Goal: Find specific page/section: Find specific page/section

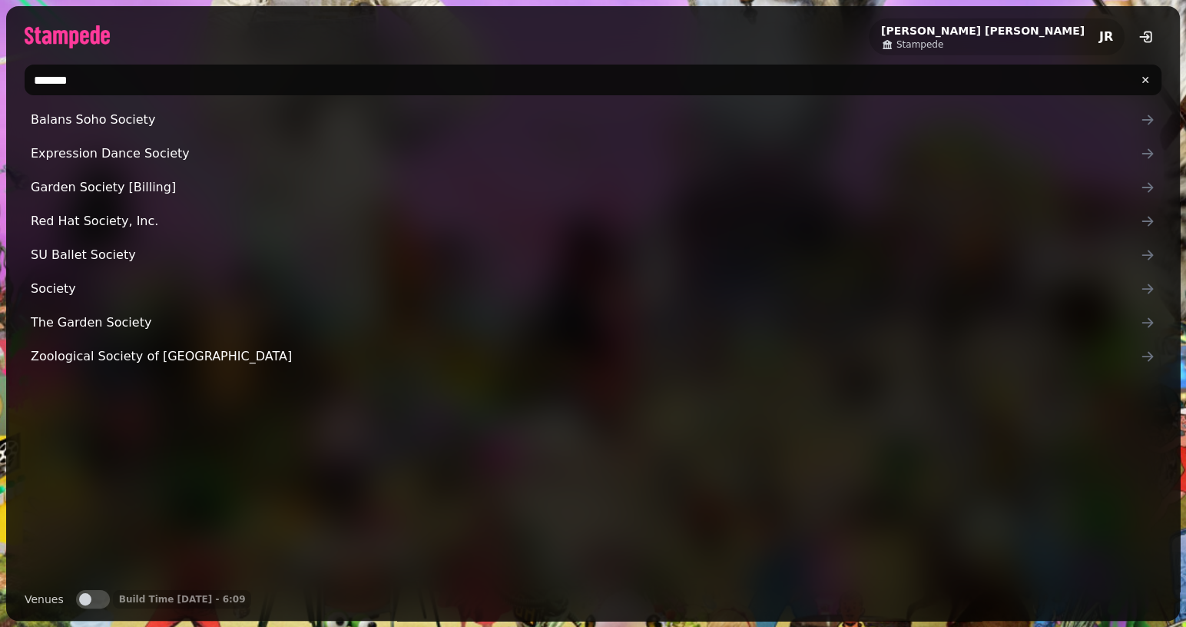
type input "*******"
click at [92, 601] on button "Venues" at bounding box center [93, 599] width 34 height 18
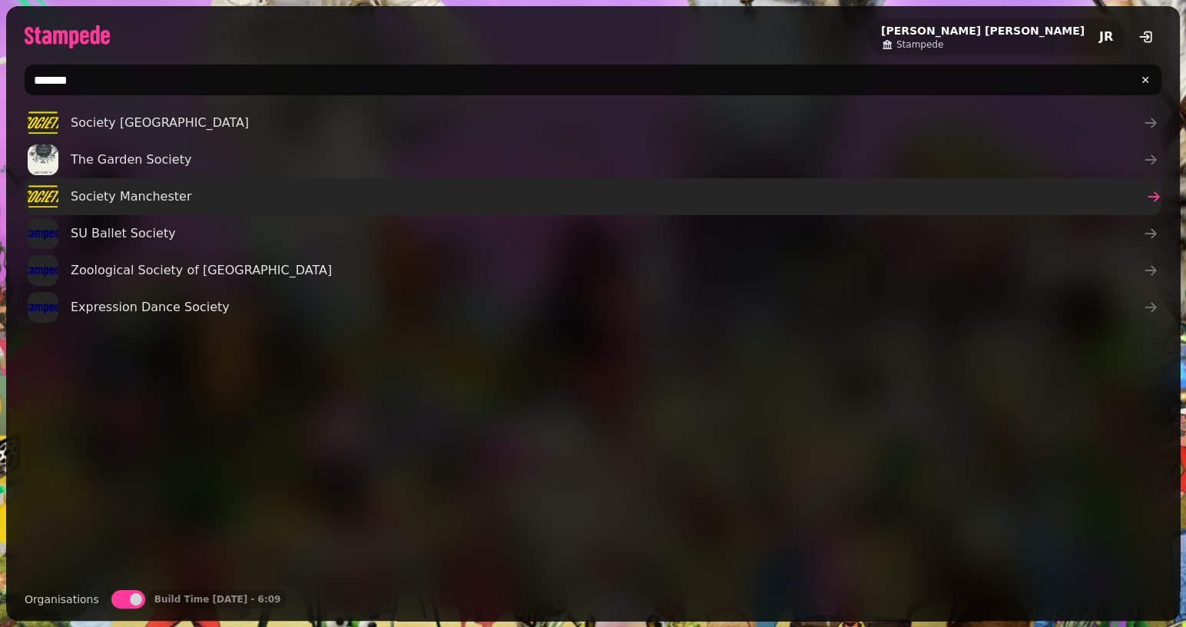
click at [138, 198] on span "Society Manchester" at bounding box center [131, 196] width 121 height 18
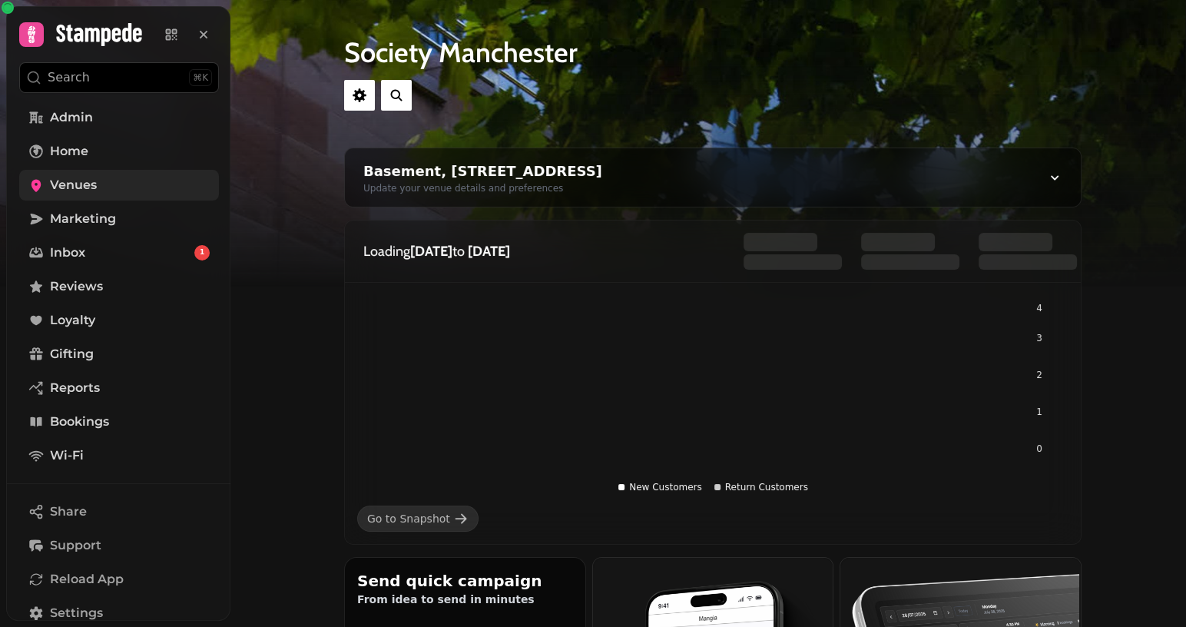
click at [102, 188] on link "Venues" at bounding box center [119, 185] width 200 height 31
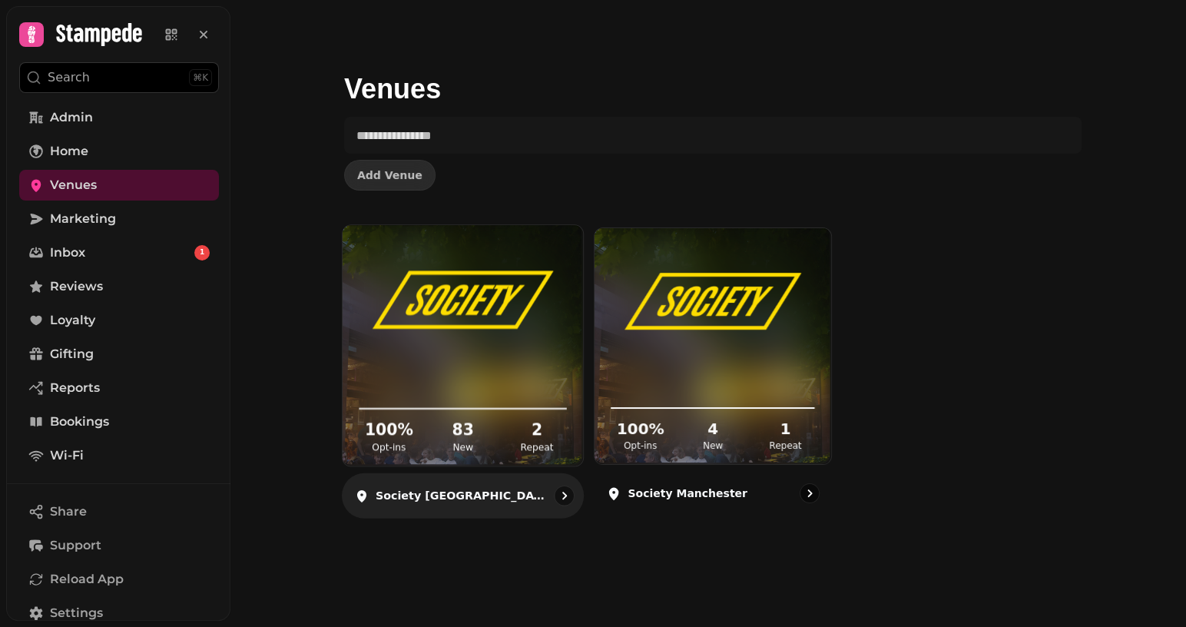
click at [509, 322] on img at bounding box center [462, 300] width 180 height 101
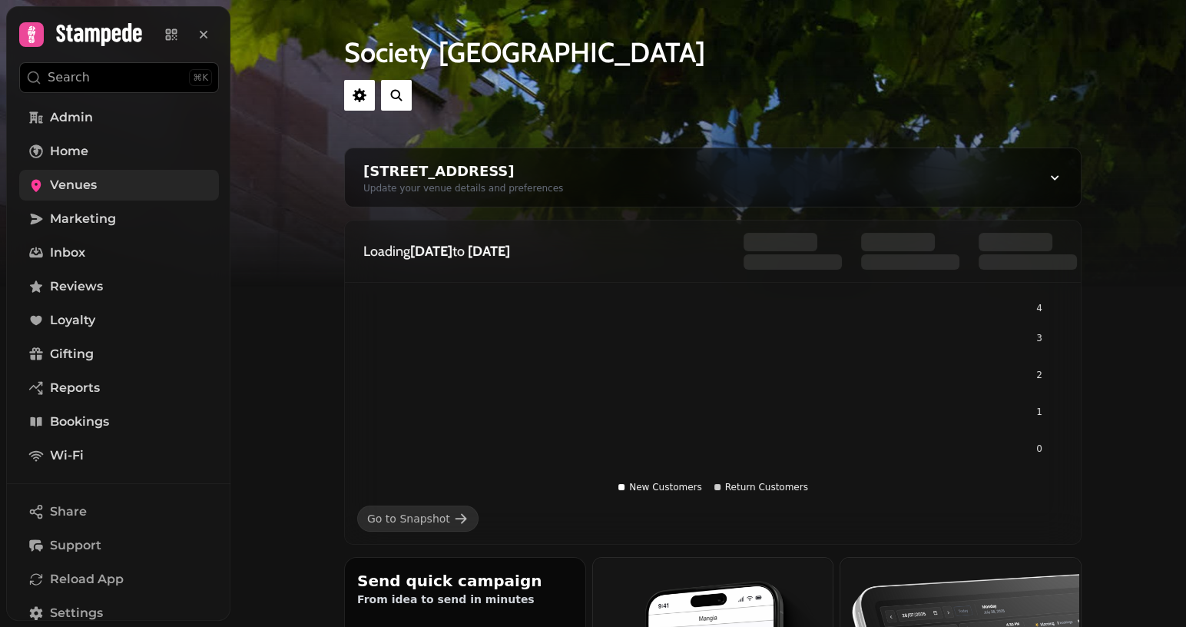
click at [112, 194] on link "Venues" at bounding box center [119, 185] width 200 height 31
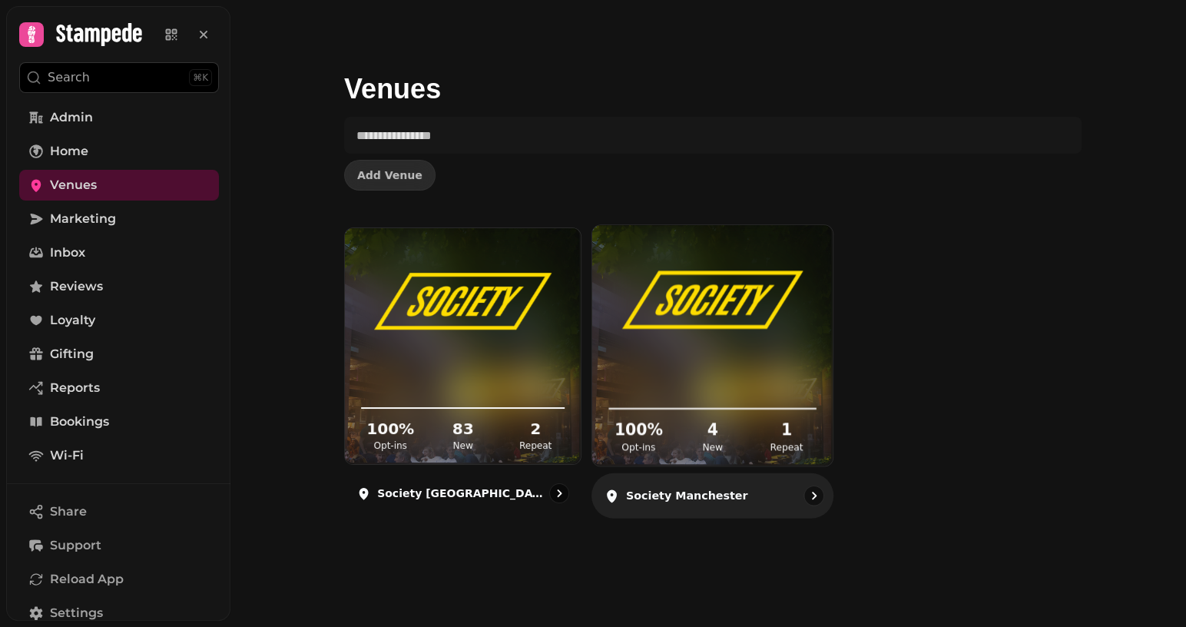
click at [696, 359] on div "100 % Opt-ins 4 New 1 Repeat" at bounding box center [712, 408] width 240 height 116
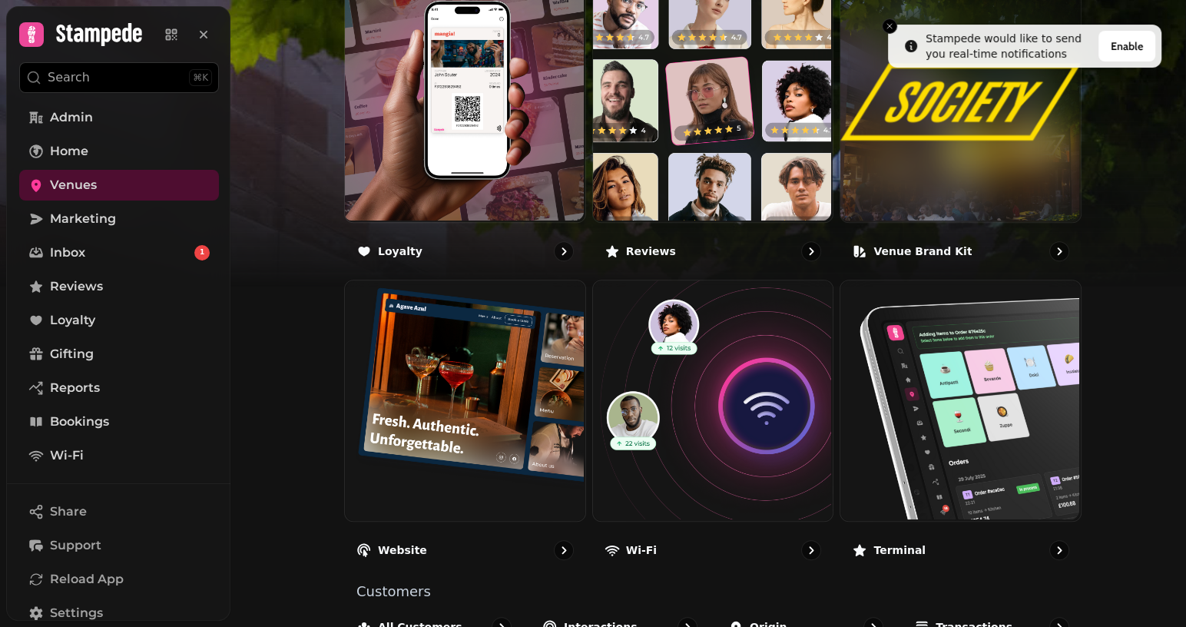
scroll to position [928, 0]
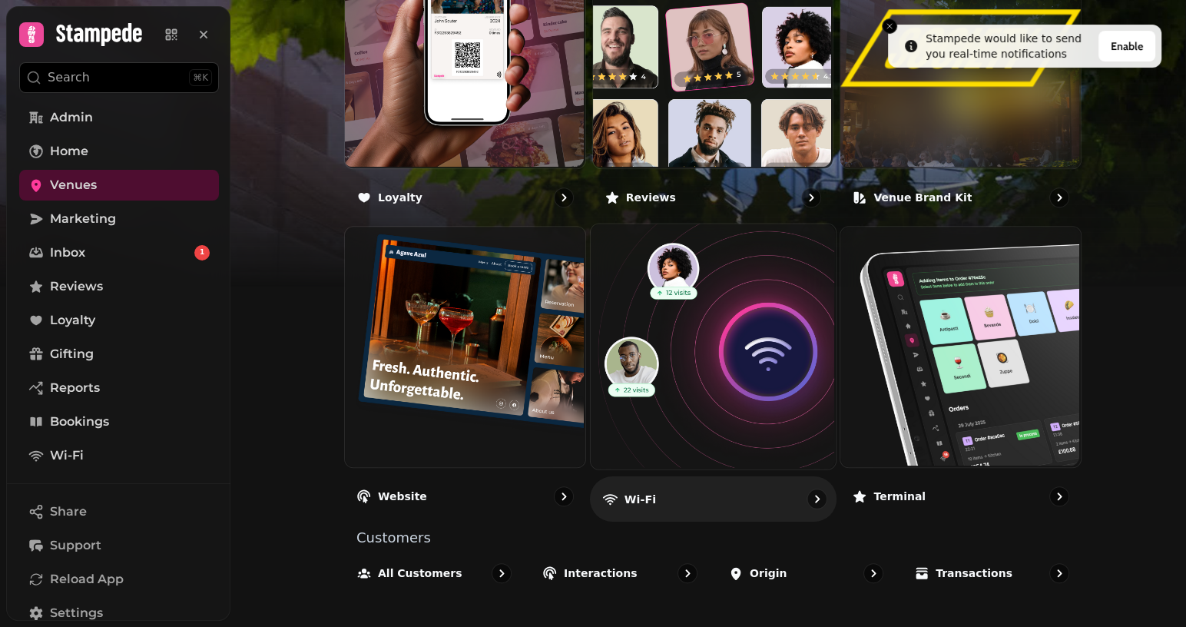
click at [734, 383] on img at bounding box center [710, 345] width 245 height 245
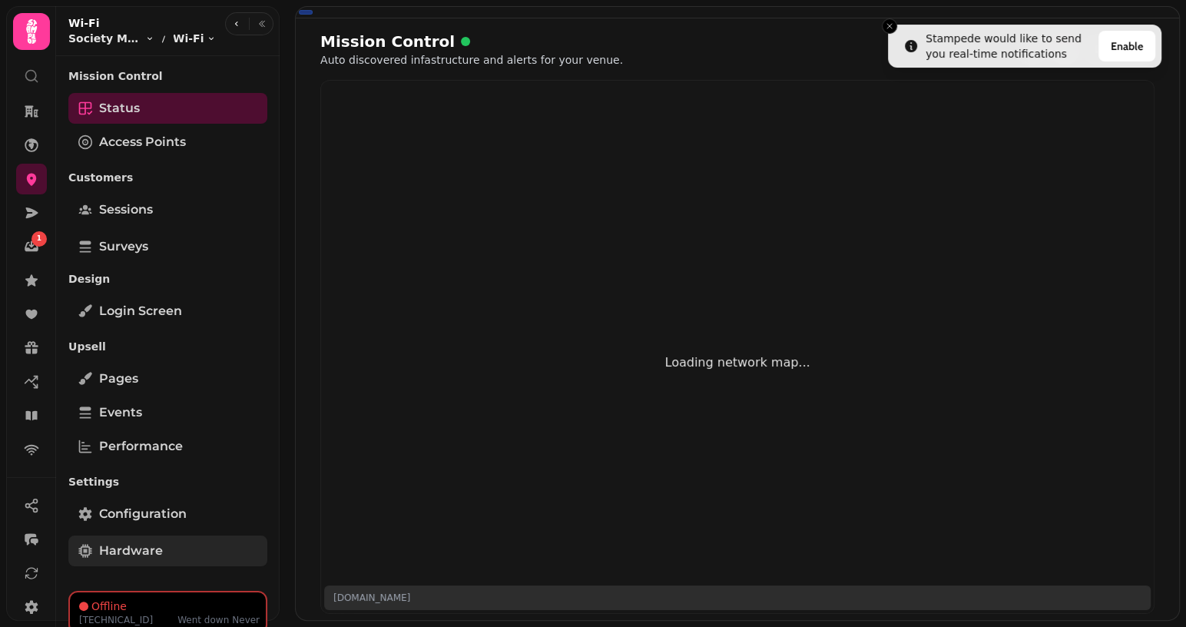
click at [121, 546] on span "Hardware" at bounding box center [131, 550] width 64 height 18
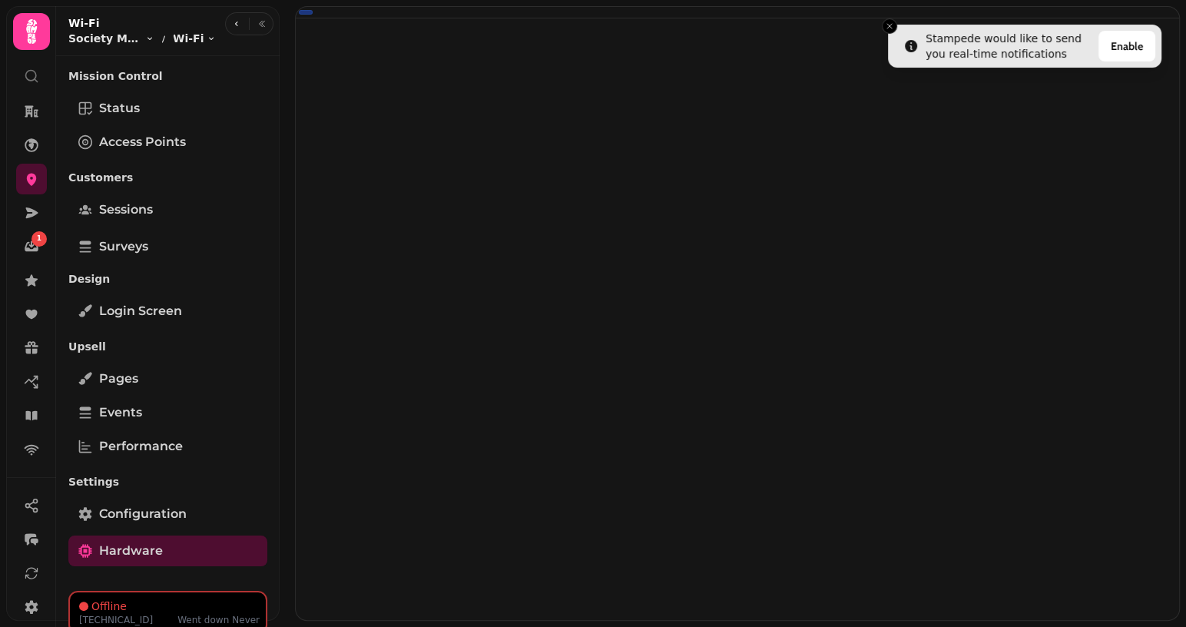
select select "**********"
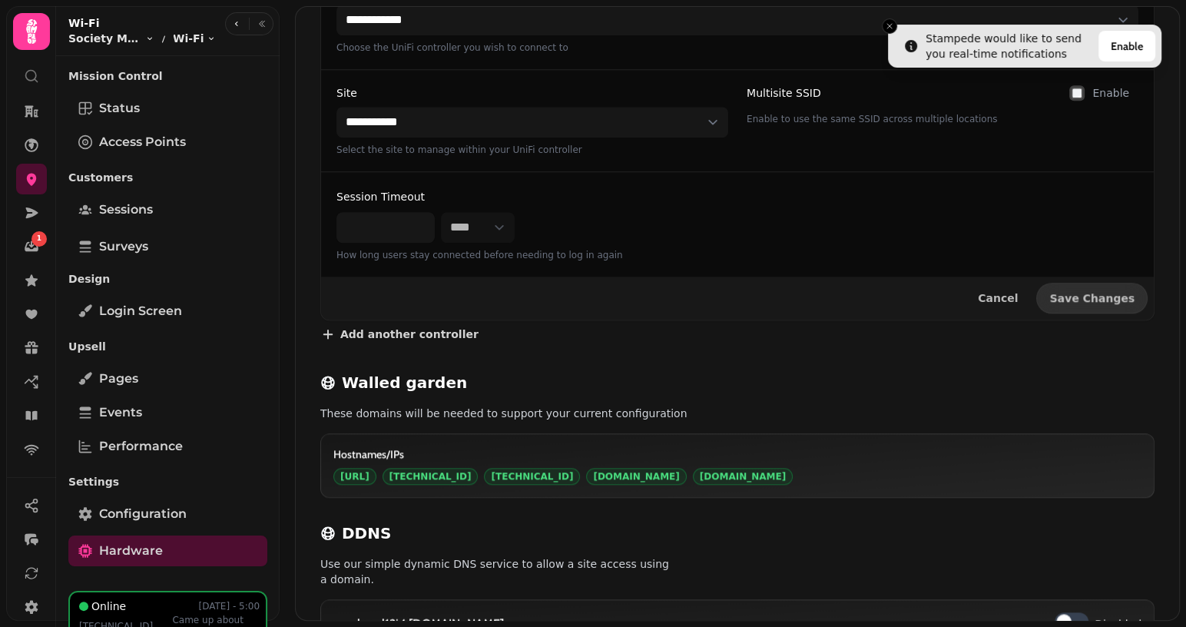
scroll to position [968, 0]
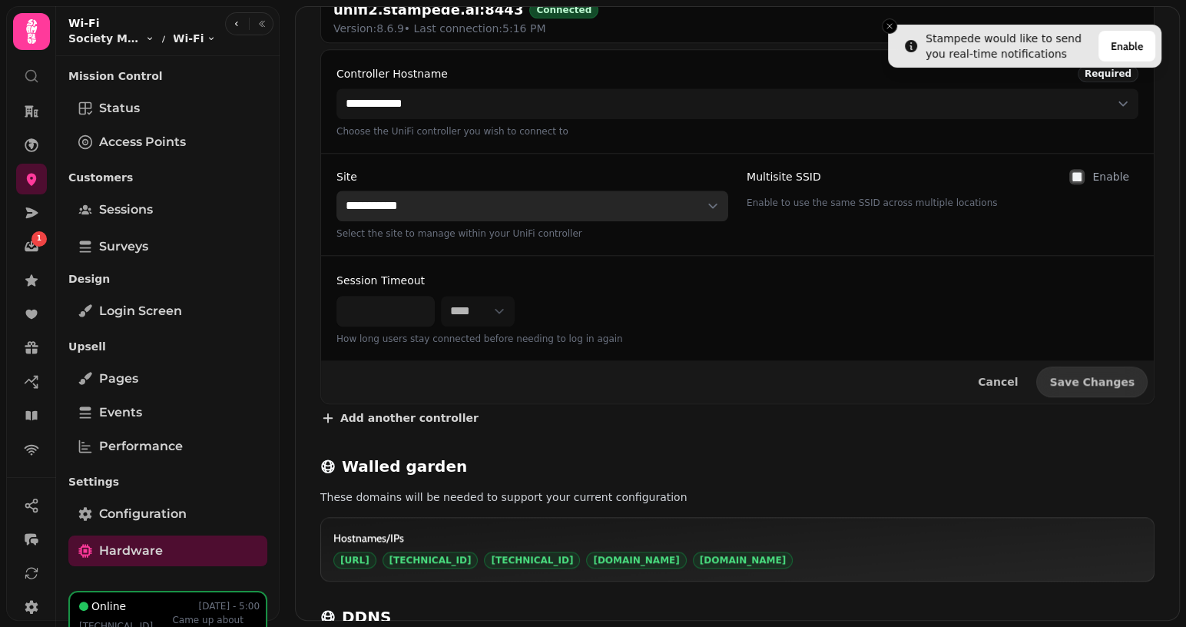
click at [467, 195] on select "**********" at bounding box center [532, 205] width 392 height 31
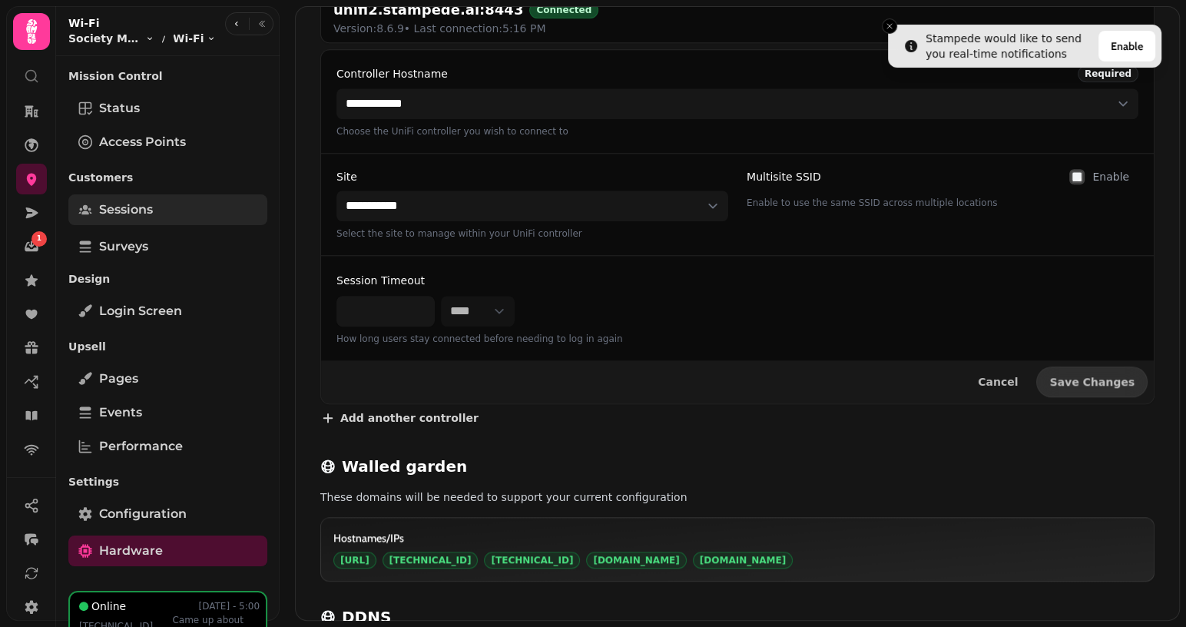
click at [104, 213] on span "Sessions" at bounding box center [126, 209] width 54 height 18
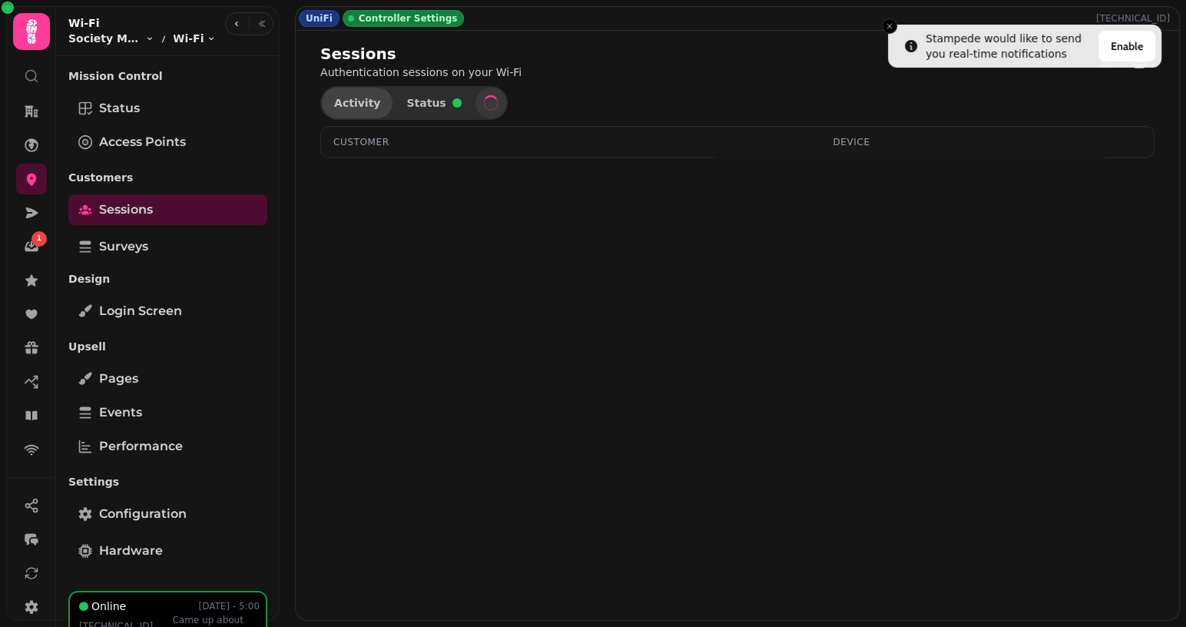
click at [364, 111] on button "Activity" at bounding box center [357, 103] width 71 height 31
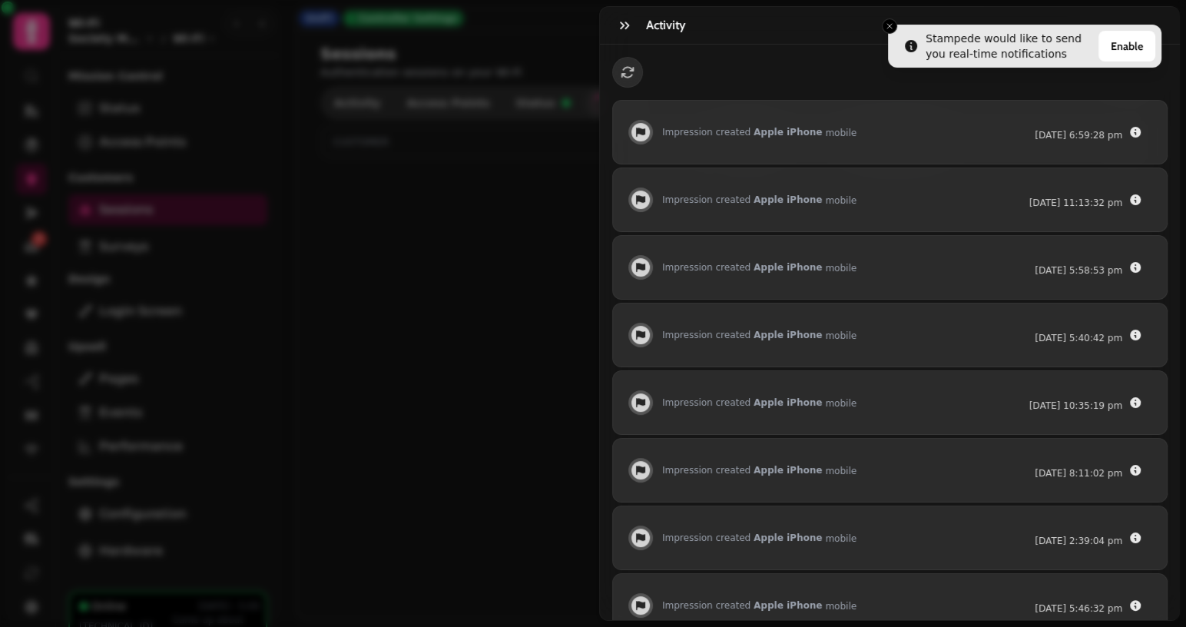
click at [409, 187] on div "Activity Impression created Apple iPhone mobile [DATE] 6:59:28 pm Impression cr…" at bounding box center [593, 326] width 1186 height 602
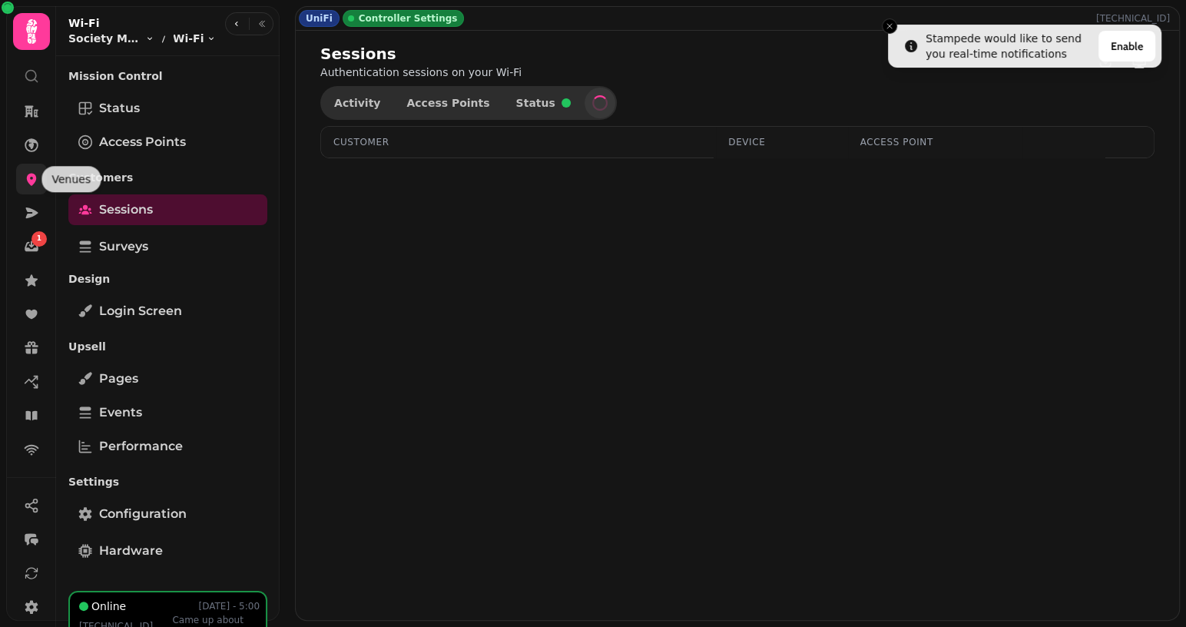
click at [34, 180] on icon at bounding box center [32, 180] width 10 height 12
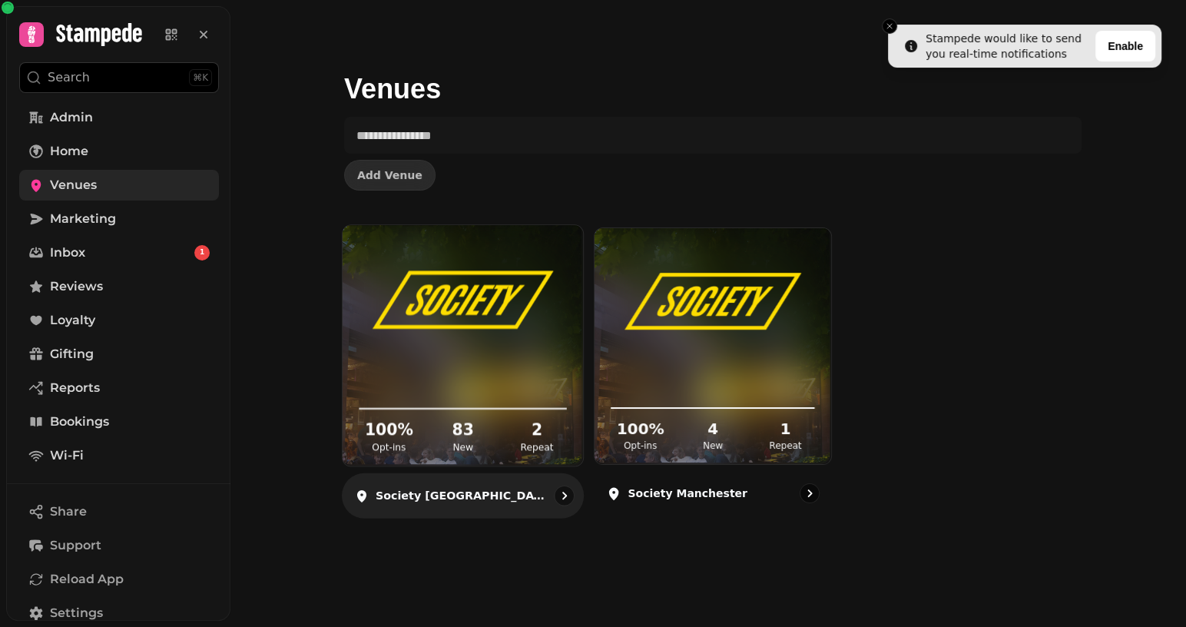
click at [373, 286] on img at bounding box center [462, 300] width 180 height 101
